Goal: Navigation & Orientation: Find specific page/section

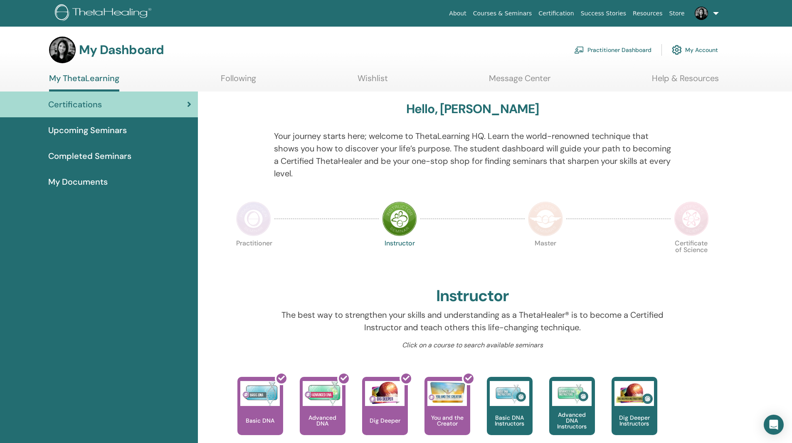
click at [237, 84] on link "Following" at bounding box center [238, 81] width 35 height 16
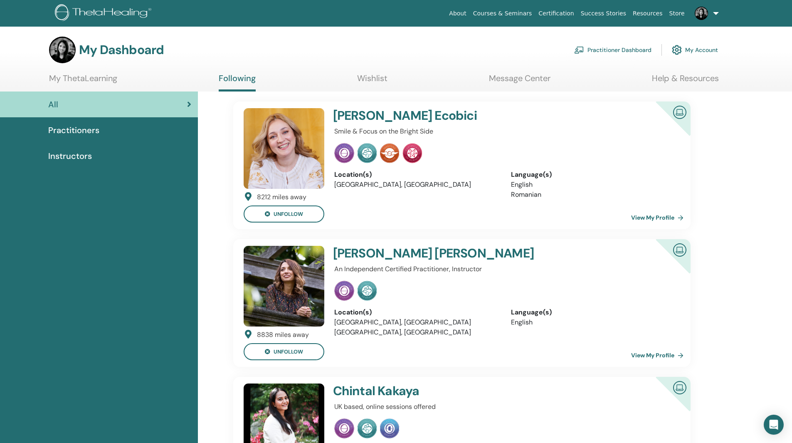
click at [287, 286] on img at bounding box center [283, 286] width 81 height 81
click at [285, 138] on img at bounding box center [283, 148] width 81 height 81
click at [636, 360] on link "View My Profile" at bounding box center [659, 355] width 56 height 17
